Goal: Navigation & Orientation: Find specific page/section

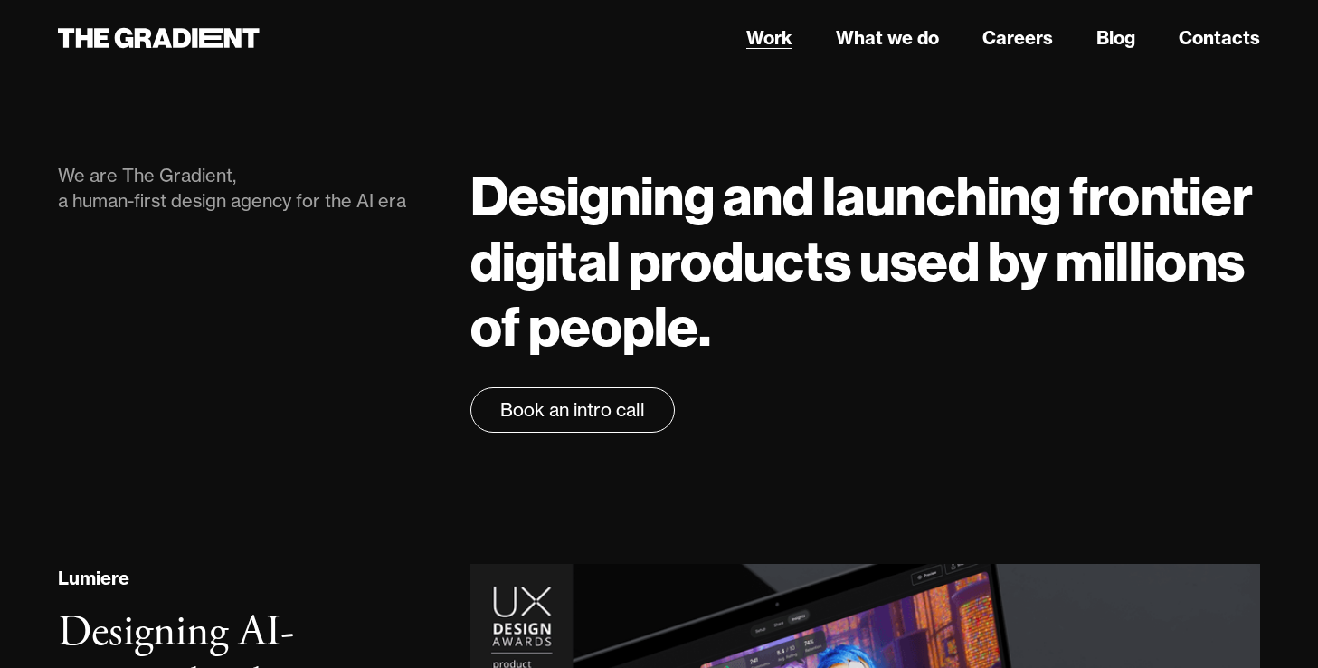
click at [763, 51] on link "Work" at bounding box center [769, 37] width 46 height 27
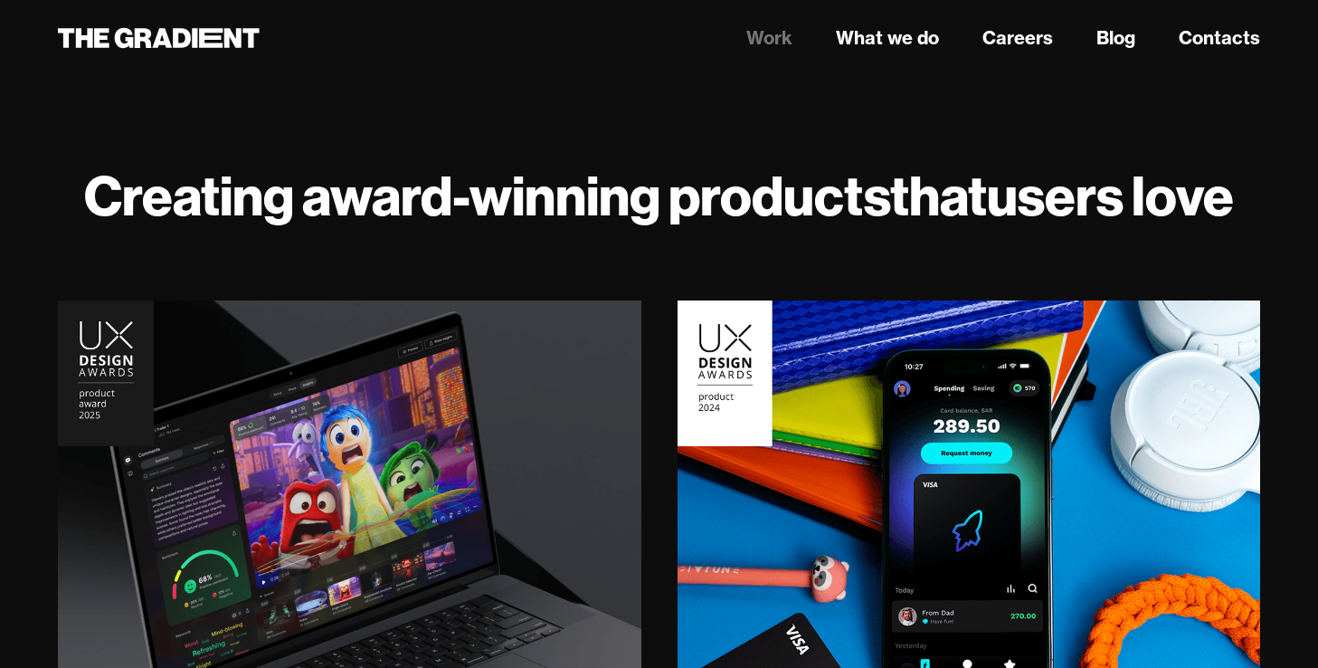
click at [768, 38] on link "Work" at bounding box center [769, 37] width 46 height 27
click at [118, 49] on icon at bounding box center [159, 38] width 202 height 33
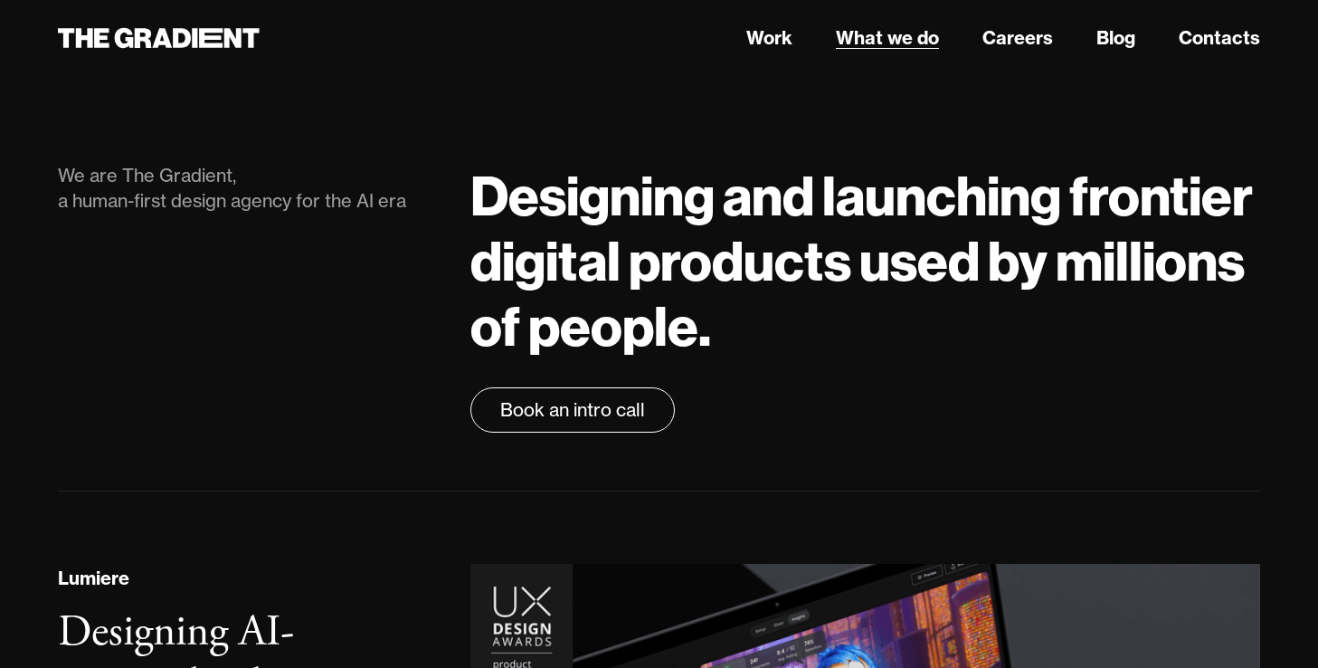
click at [884, 45] on link "What we do" at bounding box center [887, 37] width 103 height 27
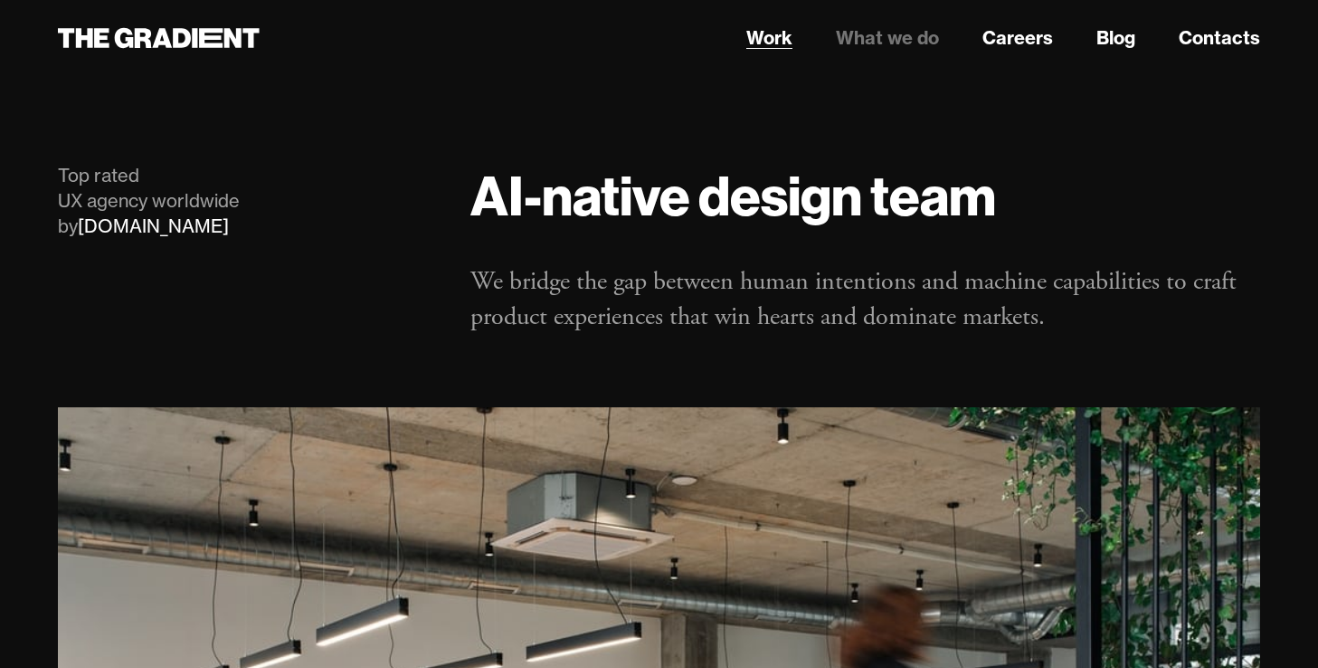
click at [778, 37] on link "Work" at bounding box center [769, 37] width 46 height 27
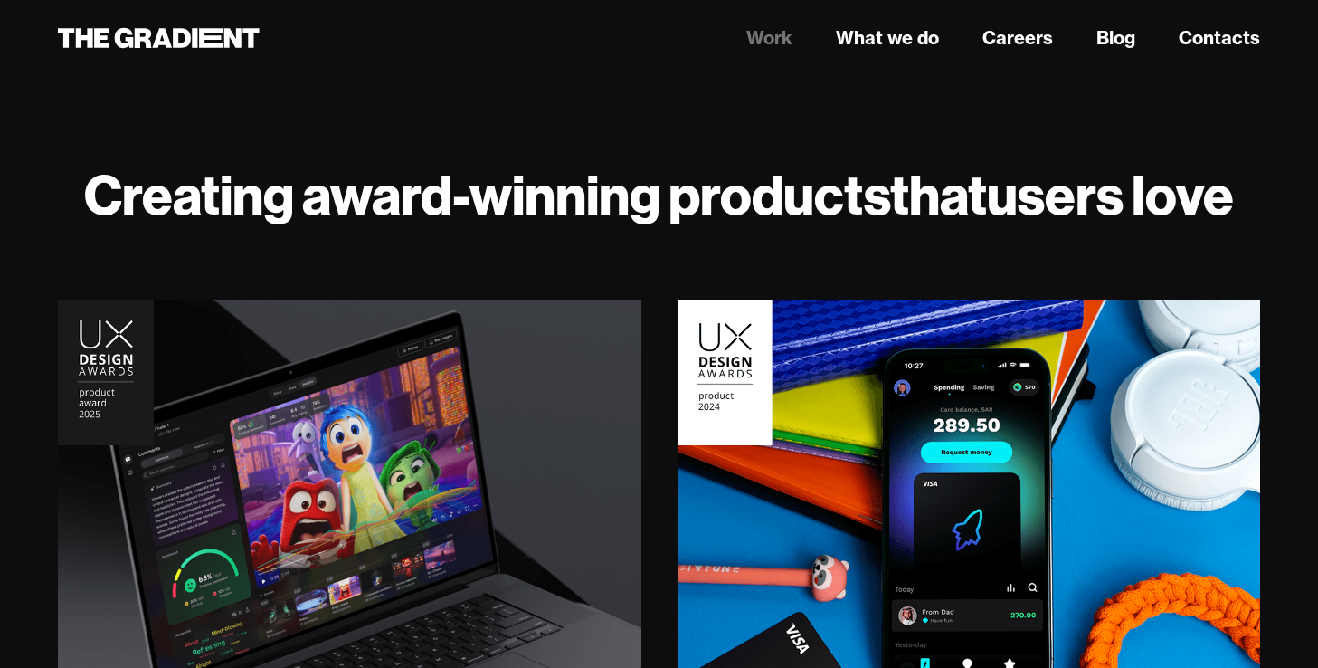
scroll to position [269, 0]
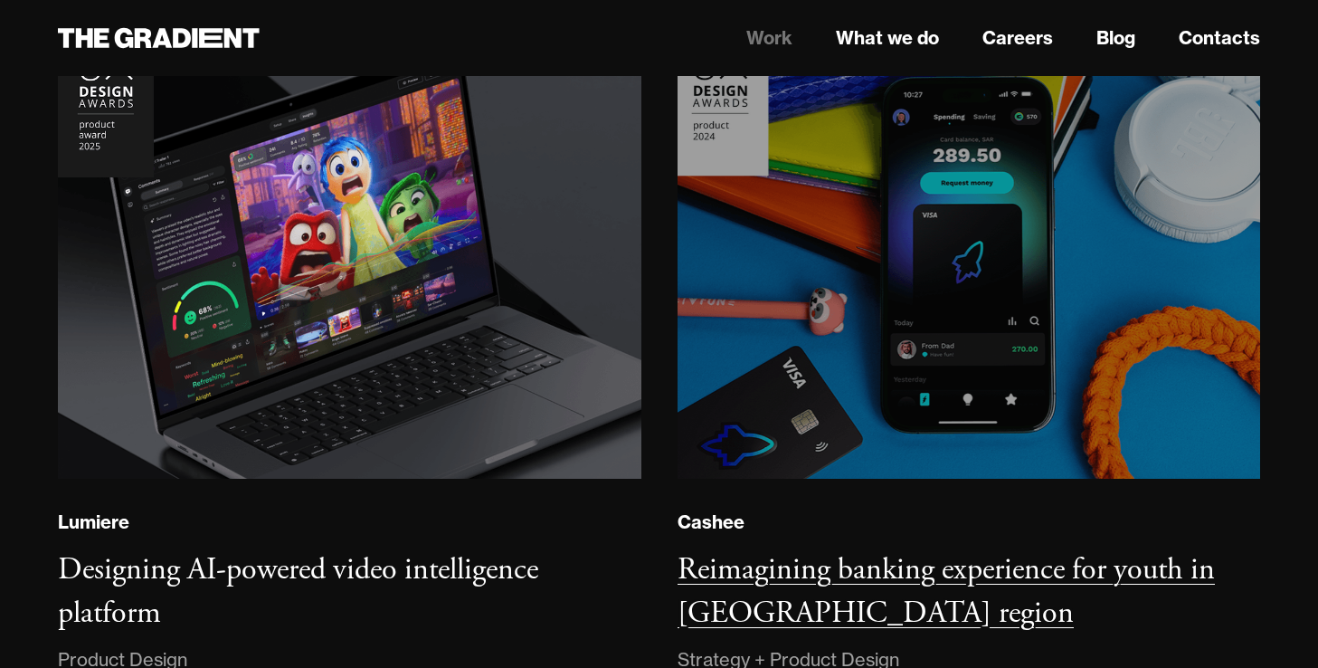
click at [829, 312] on img at bounding box center [968, 255] width 594 height 456
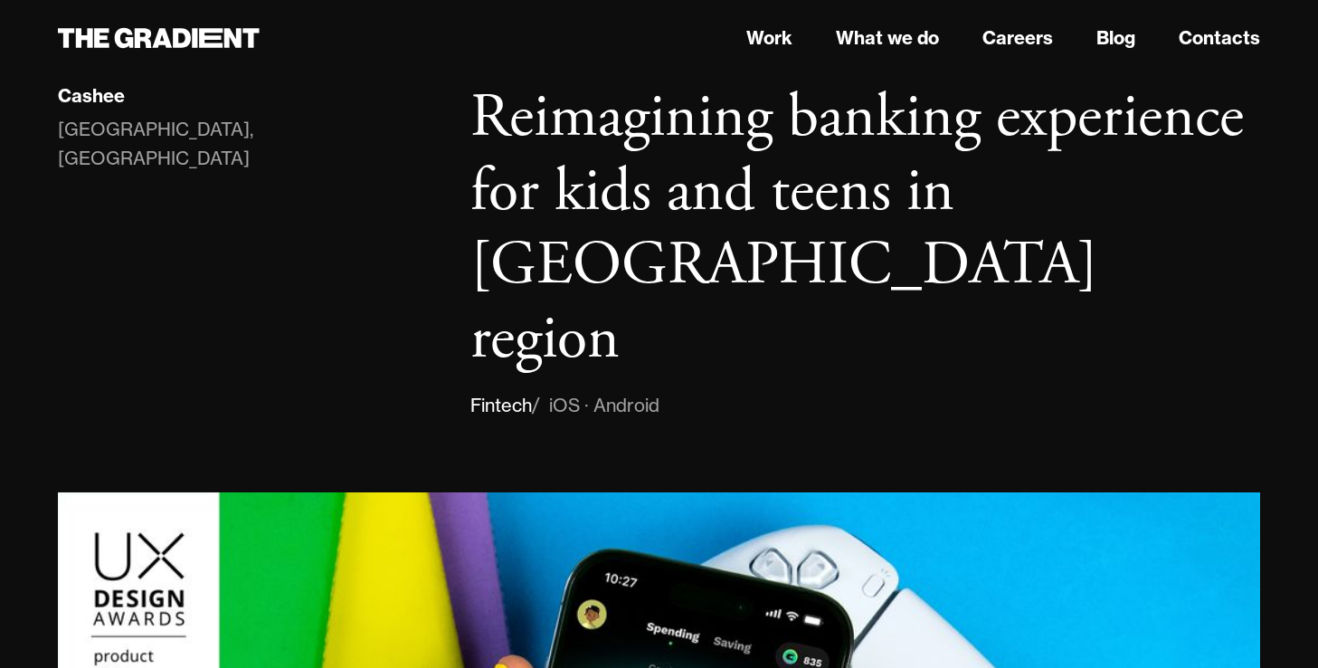
scroll to position [43, 0]
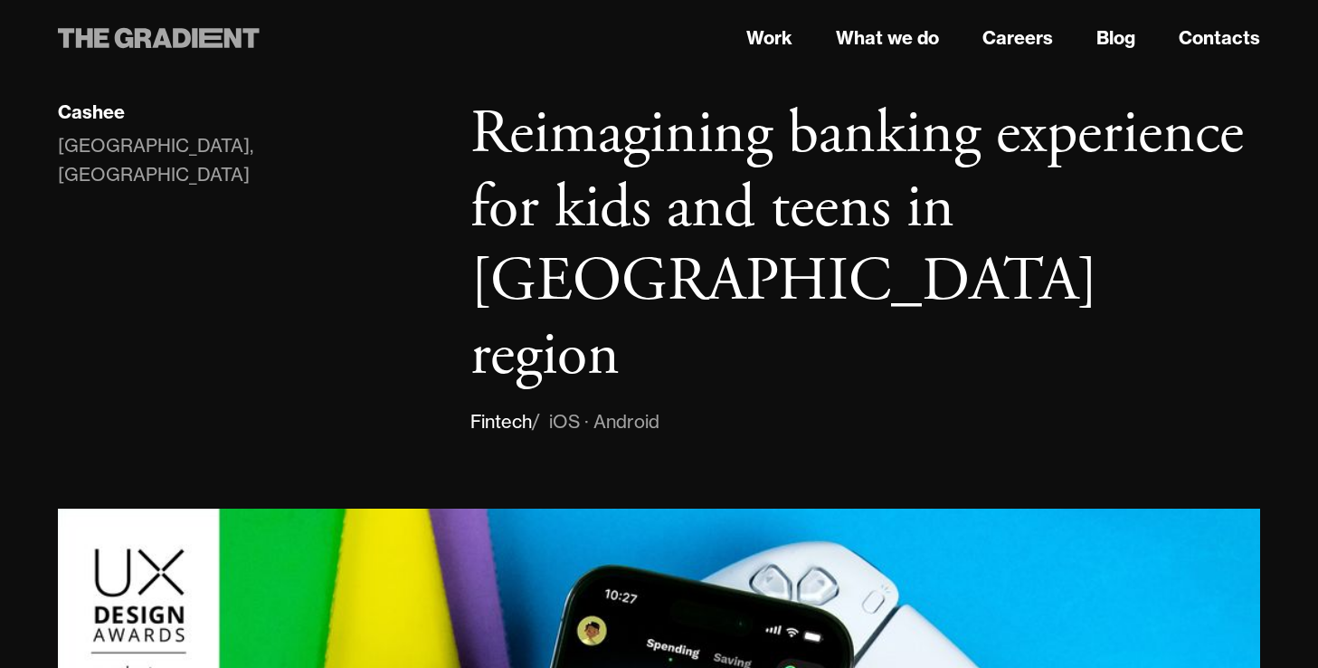
click at [155, 46] on icon at bounding box center [162, 38] width 20 height 20
